Goal: Task Accomplishment & Management: Use online tool/utility

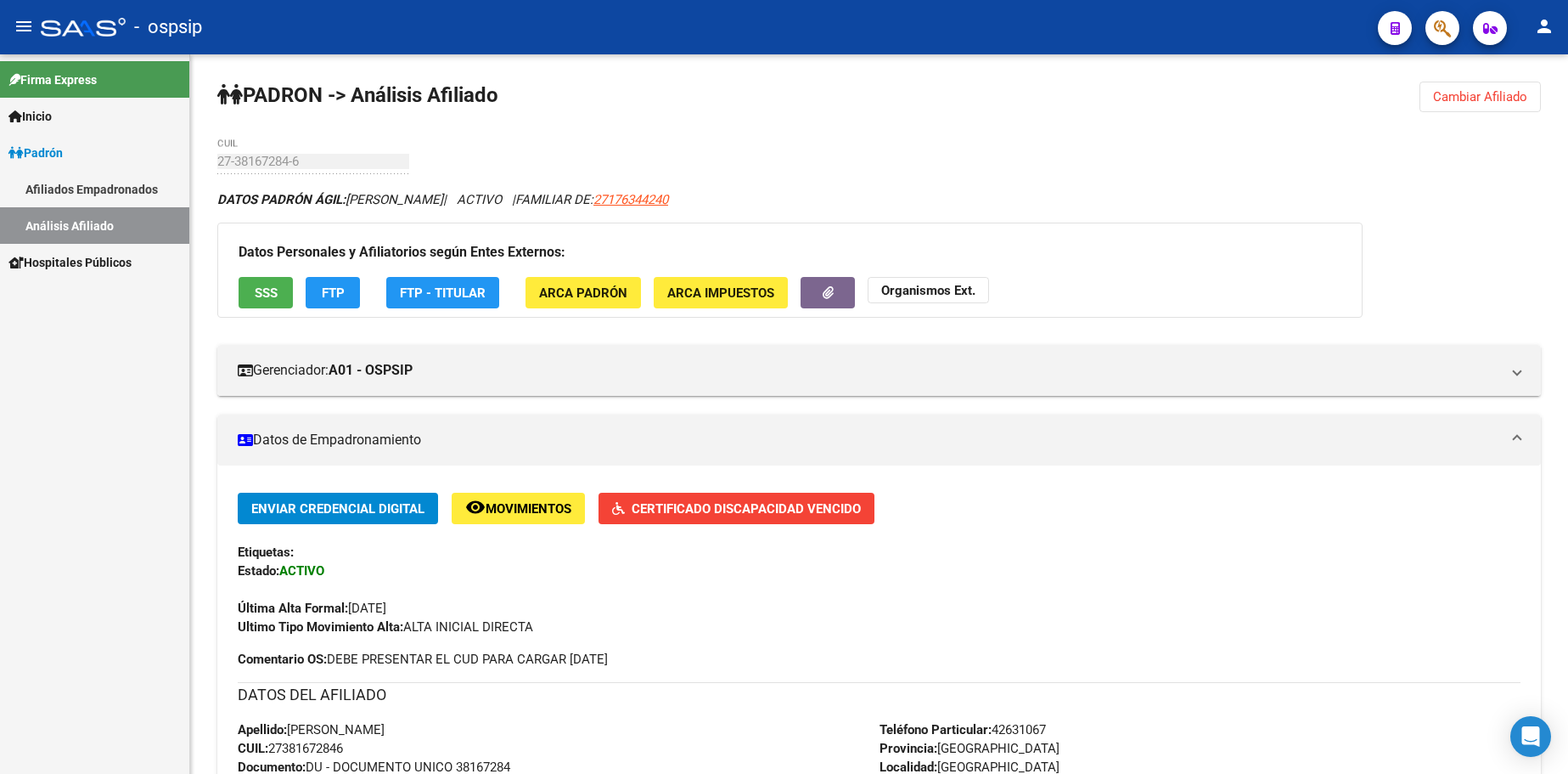
scroll to position [340, 0]
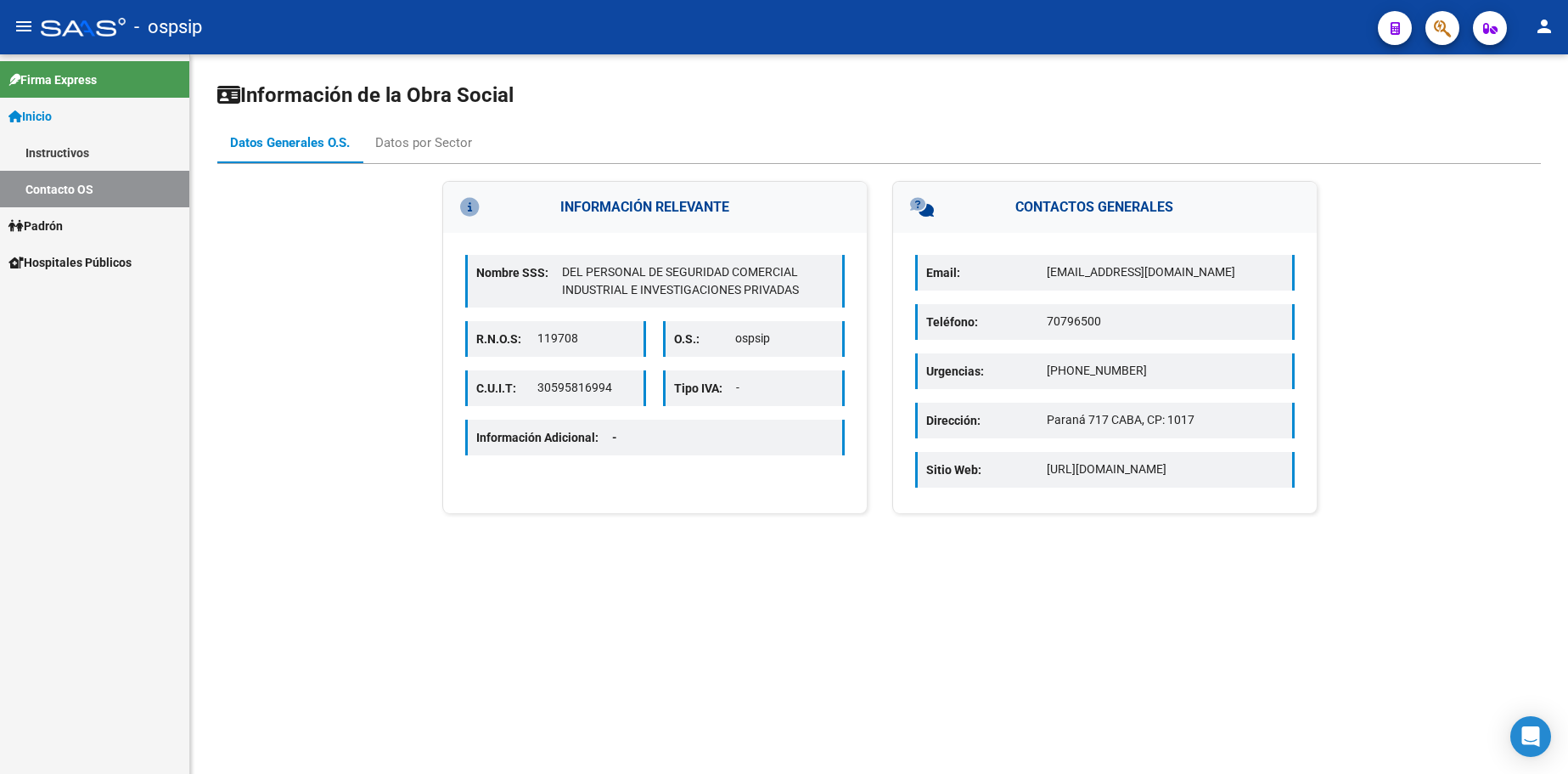
click at [62, 117] on link "Inicio" at bounding box center [95, 116] width 190 height 36
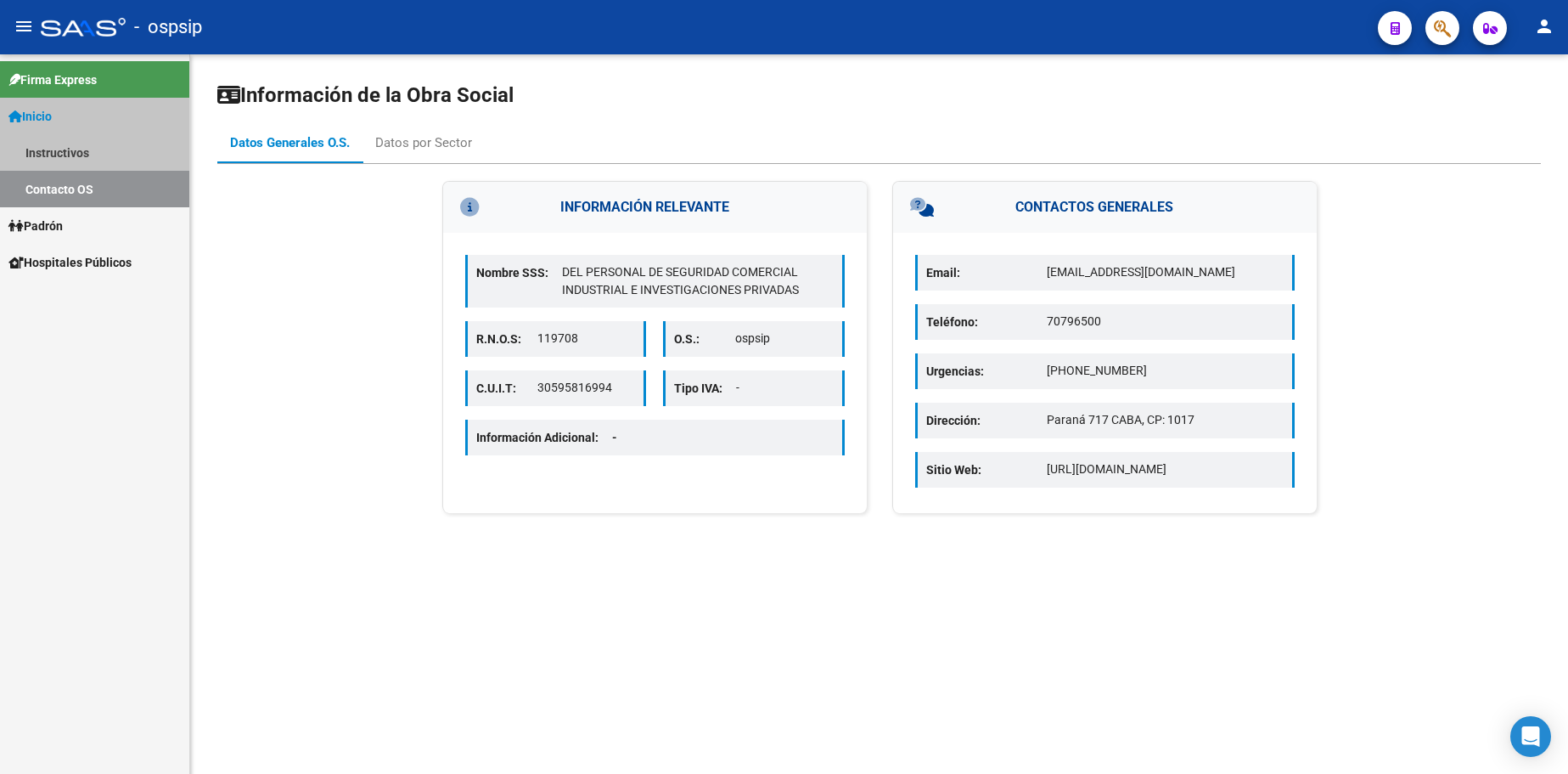
click at [62, 117] on link "Inicio" at bounding box center [95, 116] width 190 height 36
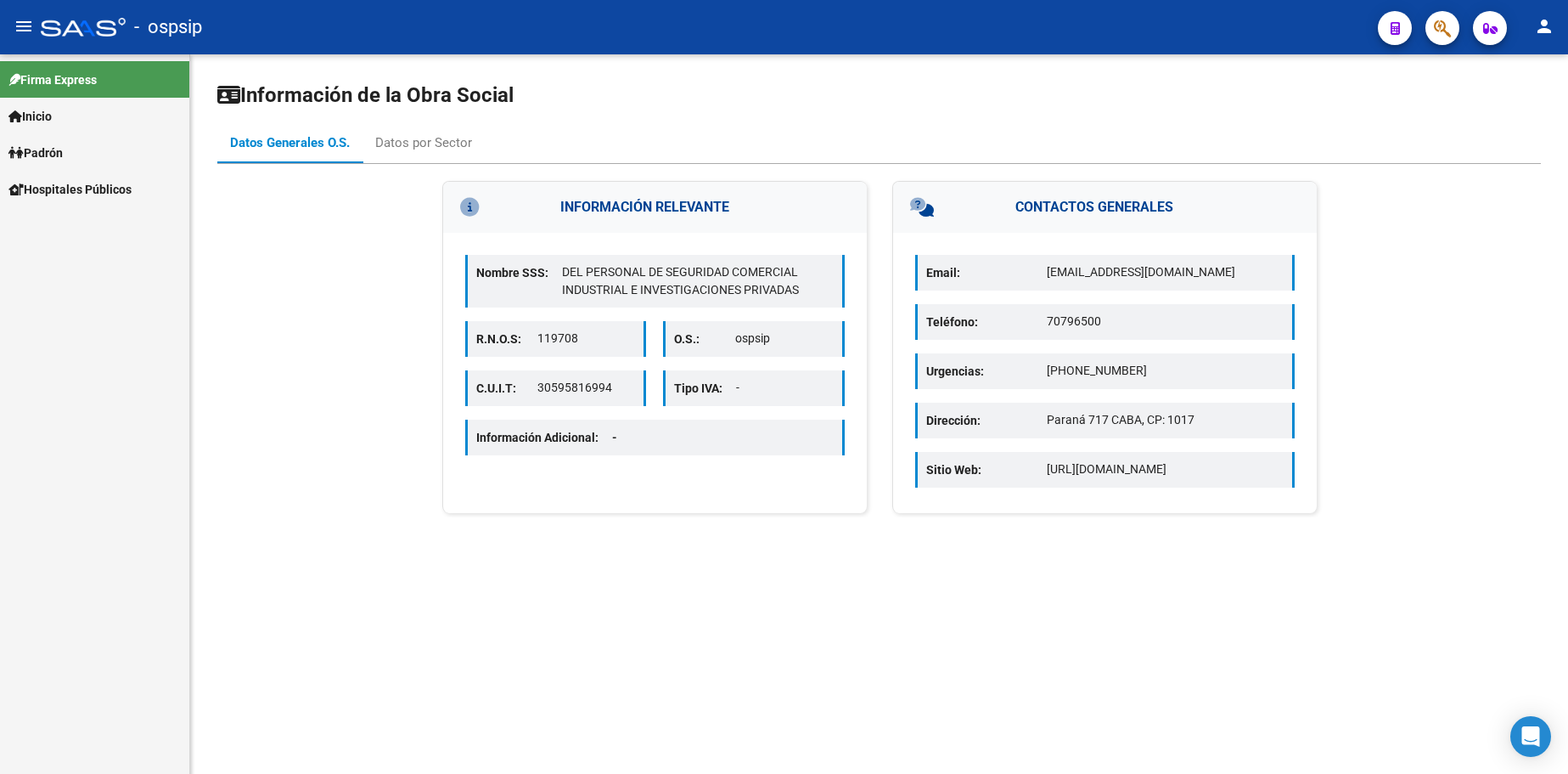
click at [60, 148] on span "Padrón" at bounding box center [35, 153] width 54 height 19
click at [63, 153] on span "Padrón" at bounding box center [35, 153] width 54 height 19
click at [53, 151] on span "Padrón" at bounding box center [35, 153] width 54 height 19
click at [70, 219] on link "Análisis Afiliado" at bounding box center [95, 225] width 190 height 36
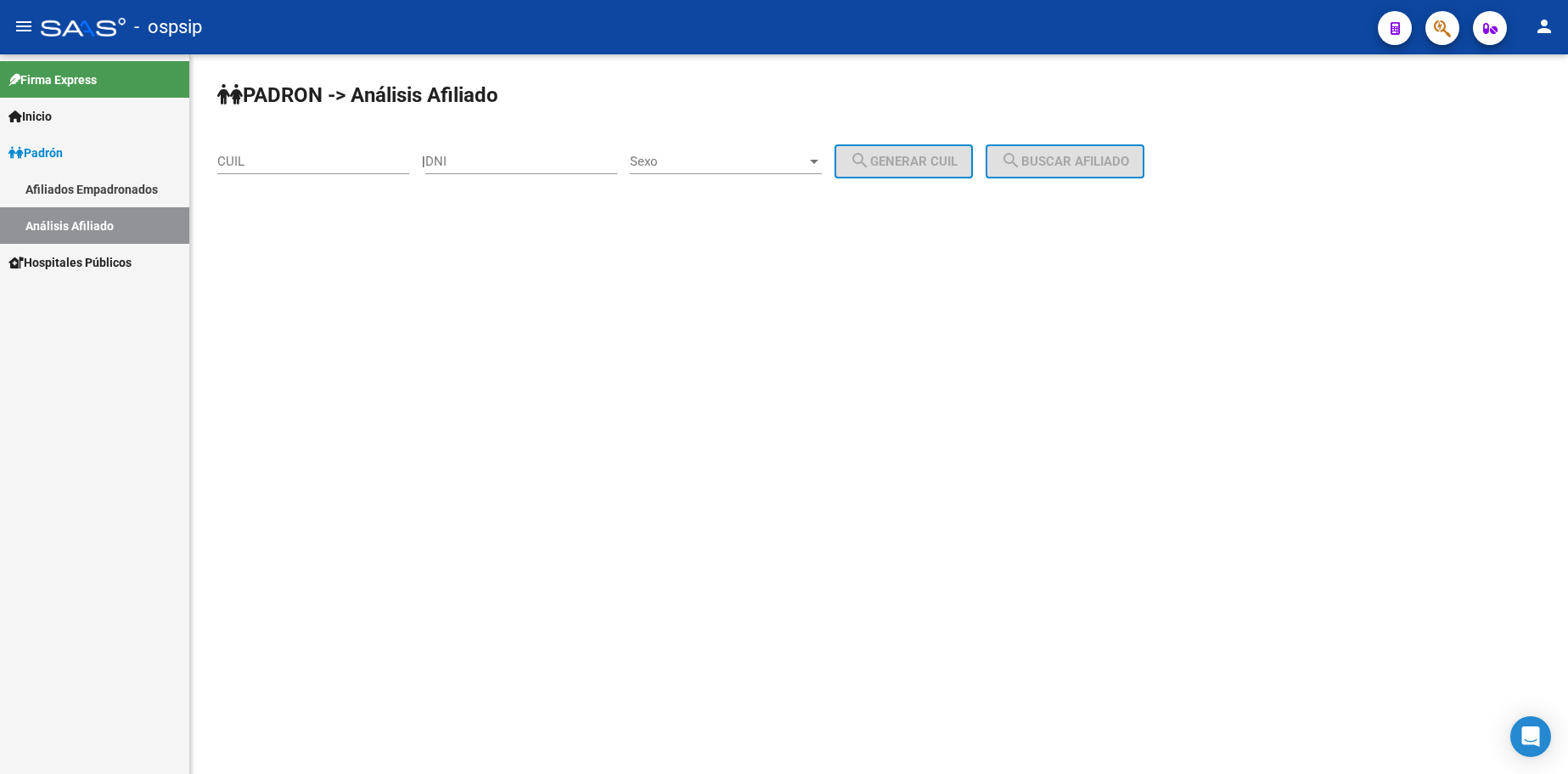
click at [515, 152] on div "DNI" at bounding box center [521, 155] width 192 height 36
click at [753, 153] on div "Sexo Sexo" at bounding box center [726, 155] width 192 height 36
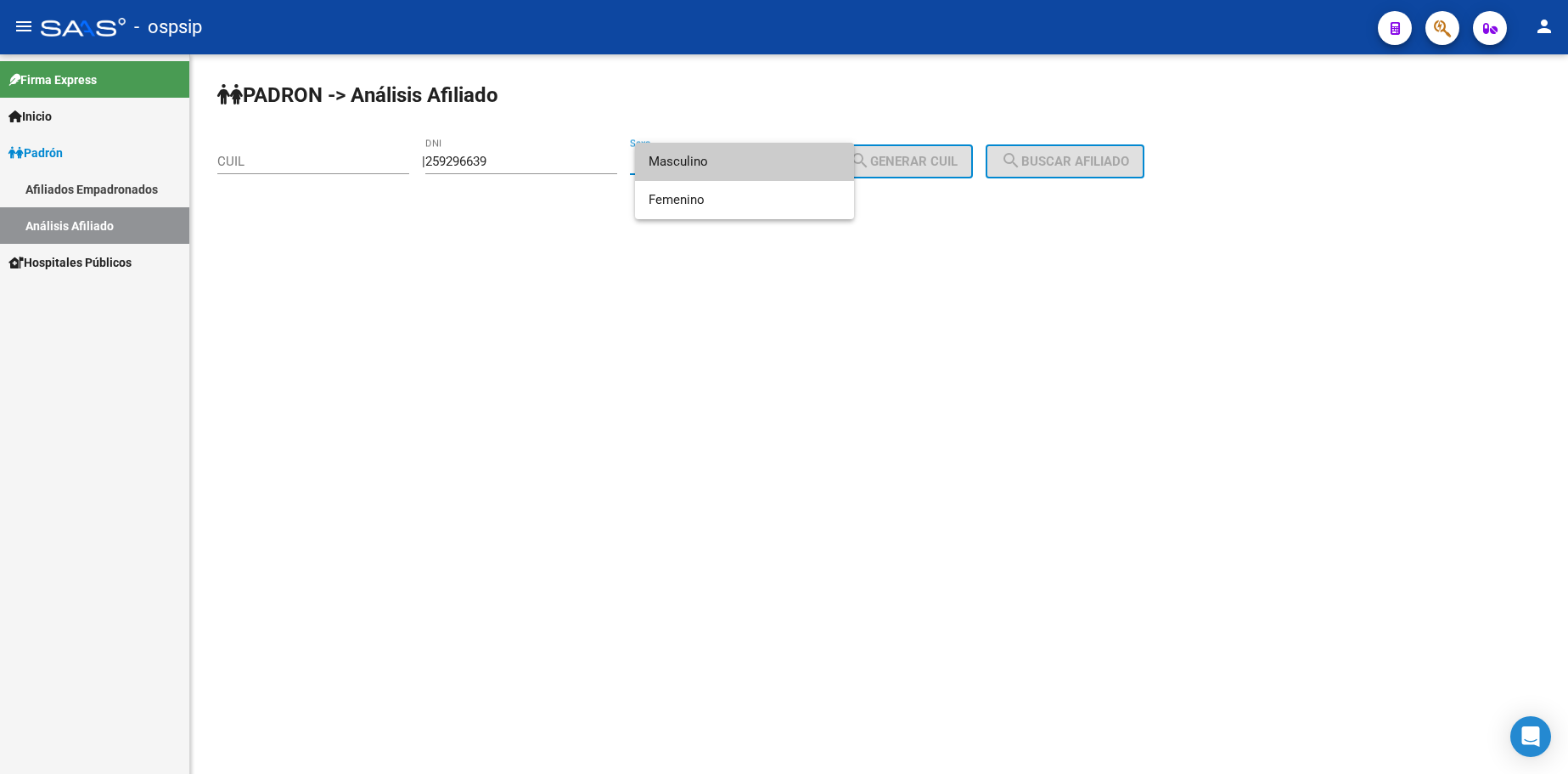
click at [733, 168] on span "Masculino" at bounding box center [745, 162] width 192 height 38
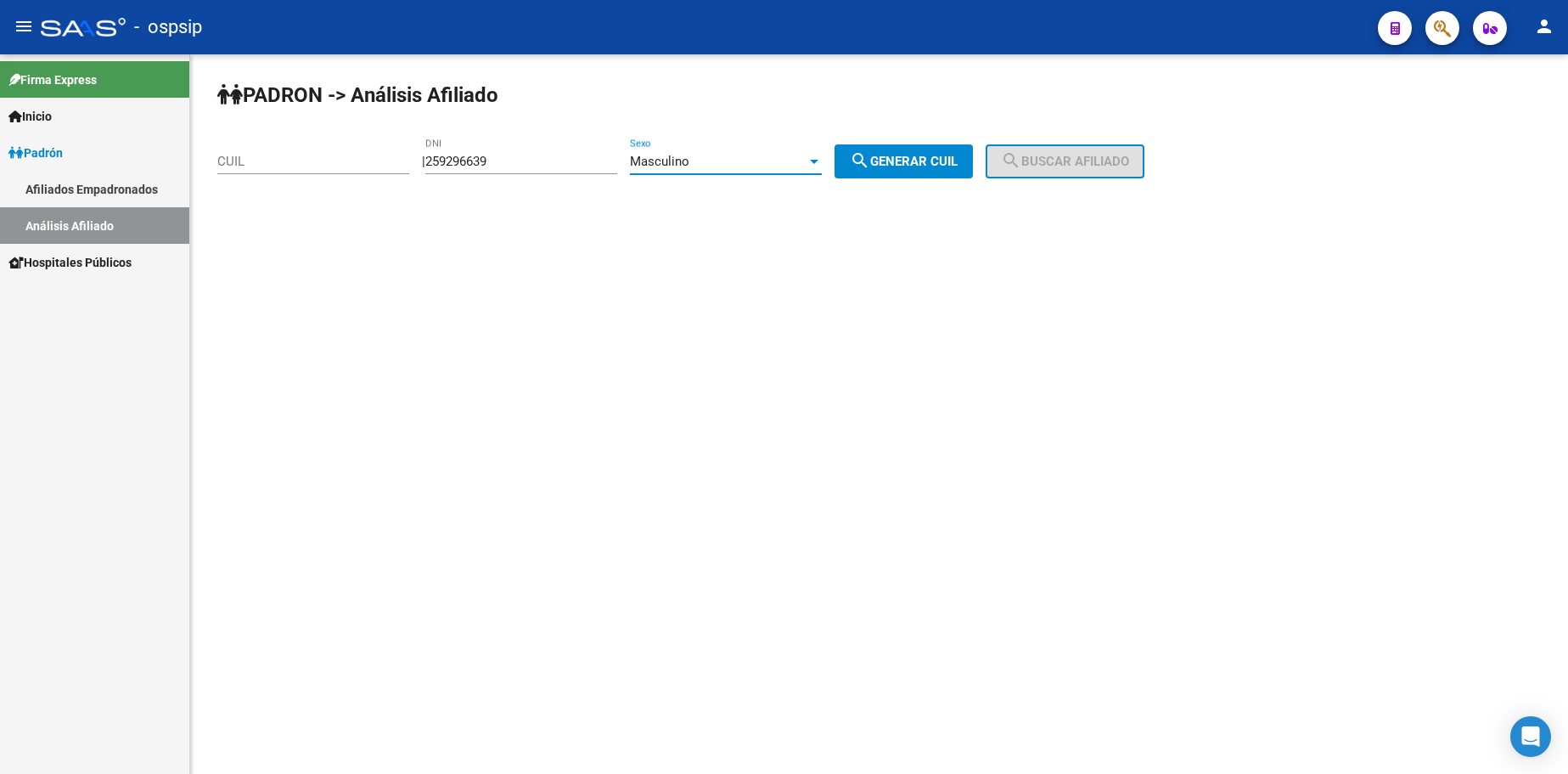
click at [904, 164] on span "search Generar CUIL" at bounding box center [903, 161] width 107 height 15
click at [958, 163] on span "search Generar CUIL" at bounding box center [903, 161] width 107 height 15
click at [530, 163] on input "259296639" at bounding box center [521, 161] width 192 height 15
click at [939, 148] on button "search Generar CUIL" at bounding box center [904, 162] width 138 height 34
click at [531, 159] on input "259996639" at bounding box center [521, 161] width 192 height 15
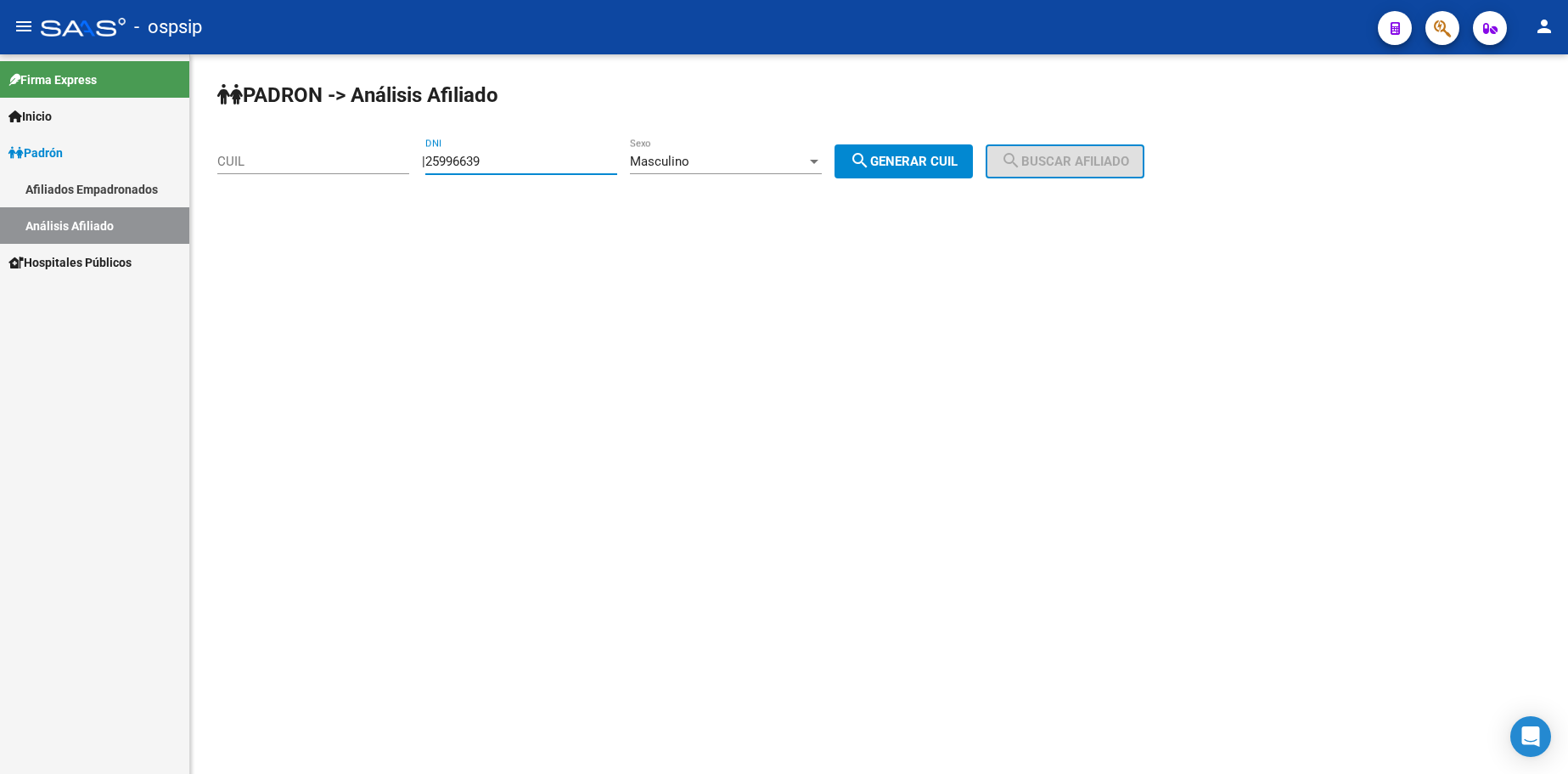
type input "25996639"
click at [930, 152] on button "search Generar CUIL" at bounding box center [904, 162] width 138 height 34
type input "20-25996639-7"
click at [1075, 166] on span "search Buscar afiliado" at bounding box center [1065, 161] width 128 height 15
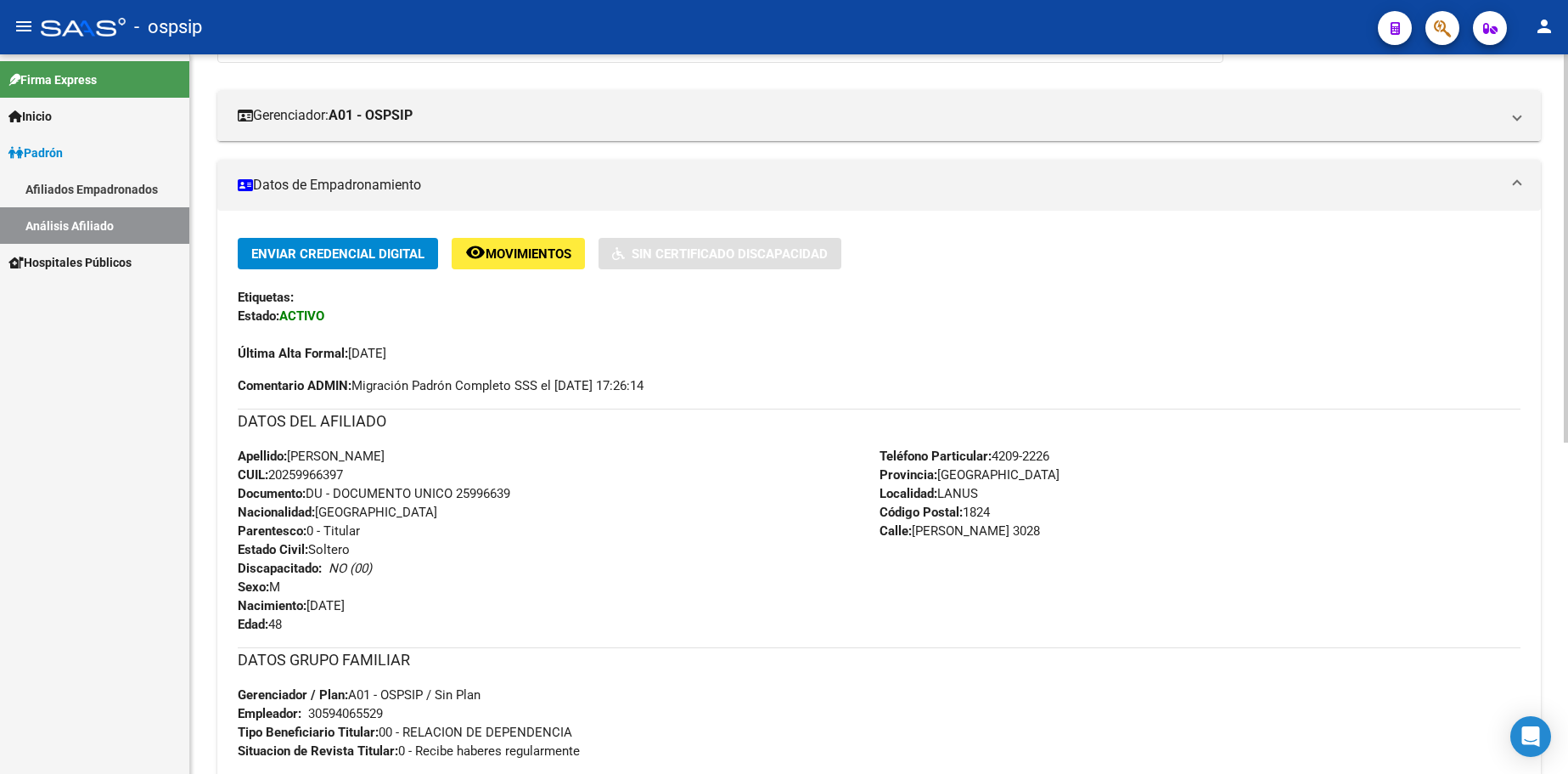
scroll to position [340, 0]
